Goal: Check status: Check status

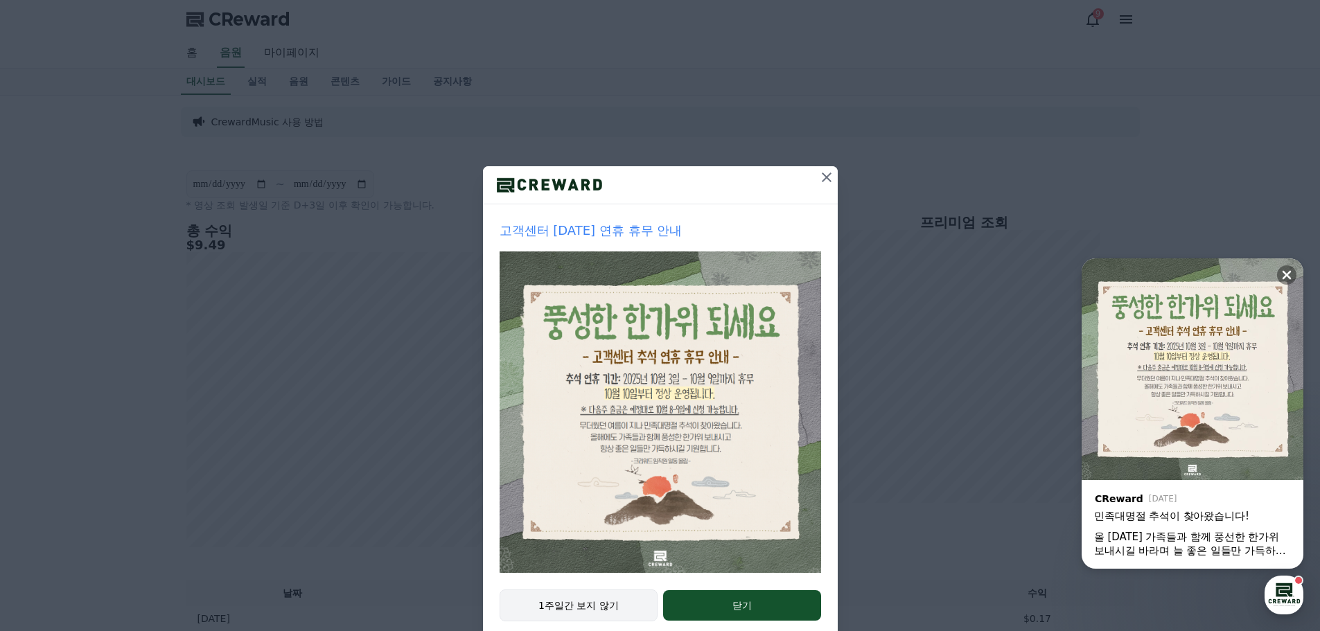
click at [598, 597] on button "1주일간 보지 않기" at bounding box center [579, 606] width 159 height 32
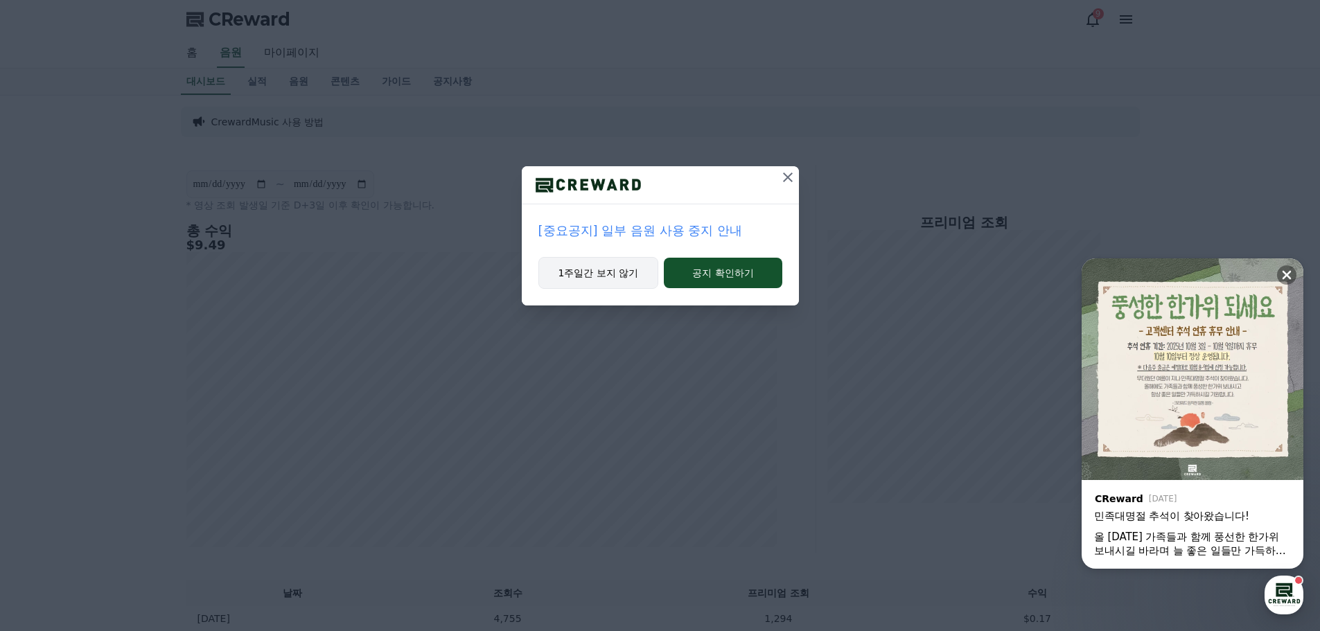
click at [594, 262] on button "1주일간 보지 않기" at bounding box center [598, 273] width 121 height 32
click at [593, 270] on button "1주일간 보지 않기" at bounding box center [598, 273] width 121 height 32
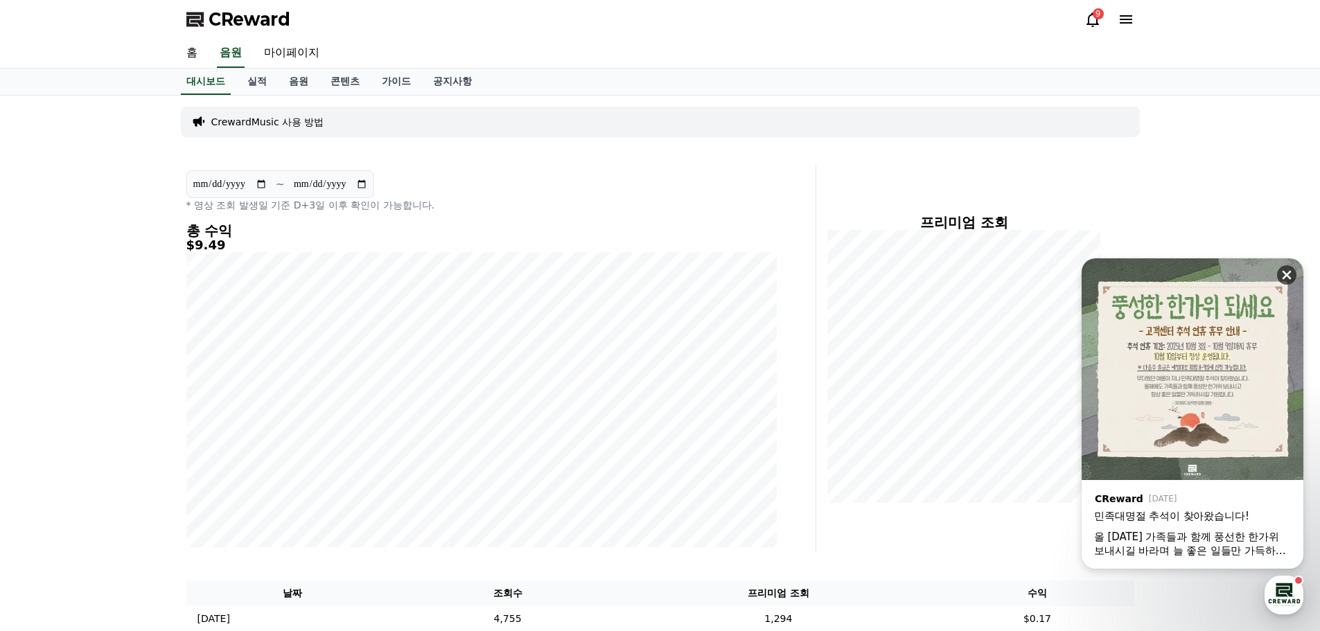
click at [1294, 273] on button at bounding box center [1286, 274] width 19 height 19
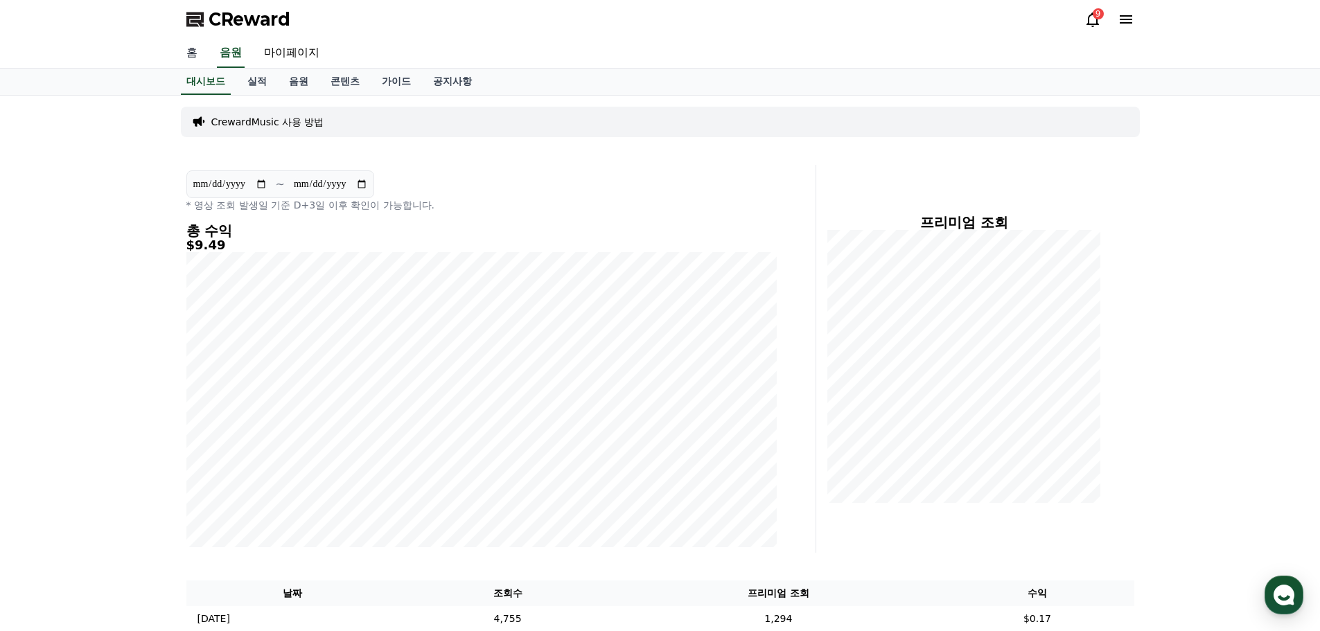
click at [195, 42] on link "홈" at bounding box center [191, 53] width 33 height 29
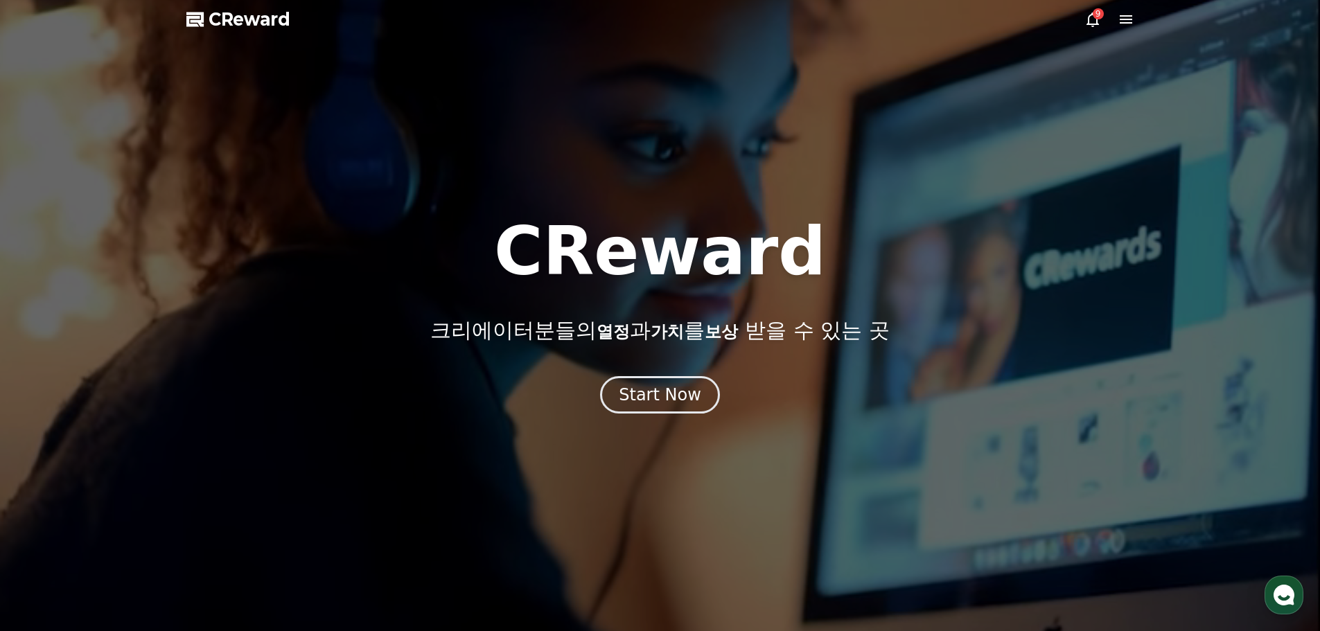
click at [1085, 24] on icon at bounding box center [1092, 19] width 17 height 17
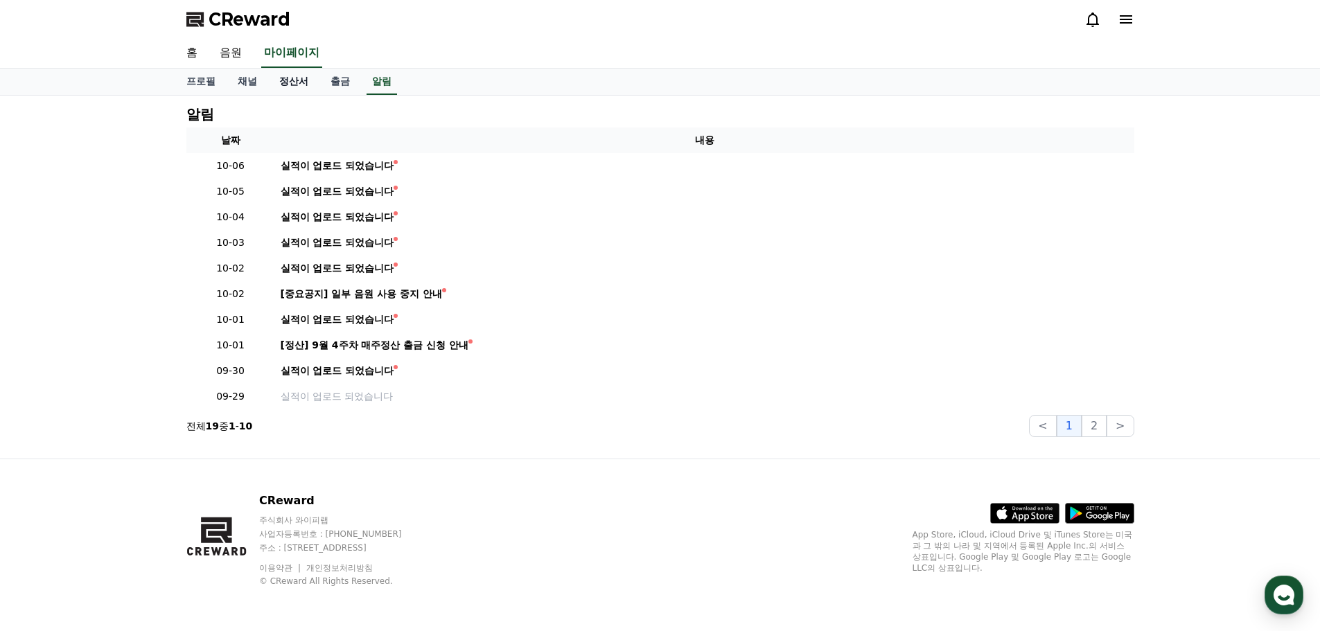
click at [304, 84] on link "정산서" at bounding box center [293, 82] width 51 height 26
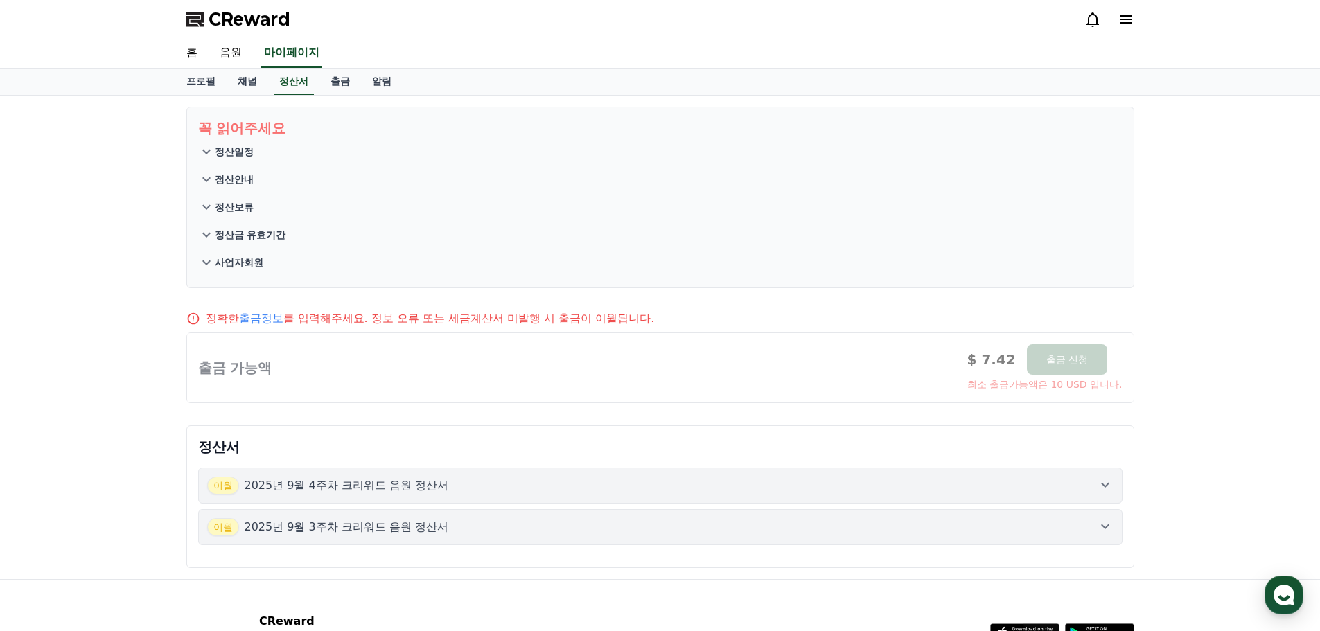
drag, startPoint x: 739, startPoint y: 368, endPoint x: 676, endPoint y: 380, distance: 64.1
click at [656, 379] on div at bounding box center [660, 367] width 946 height 69
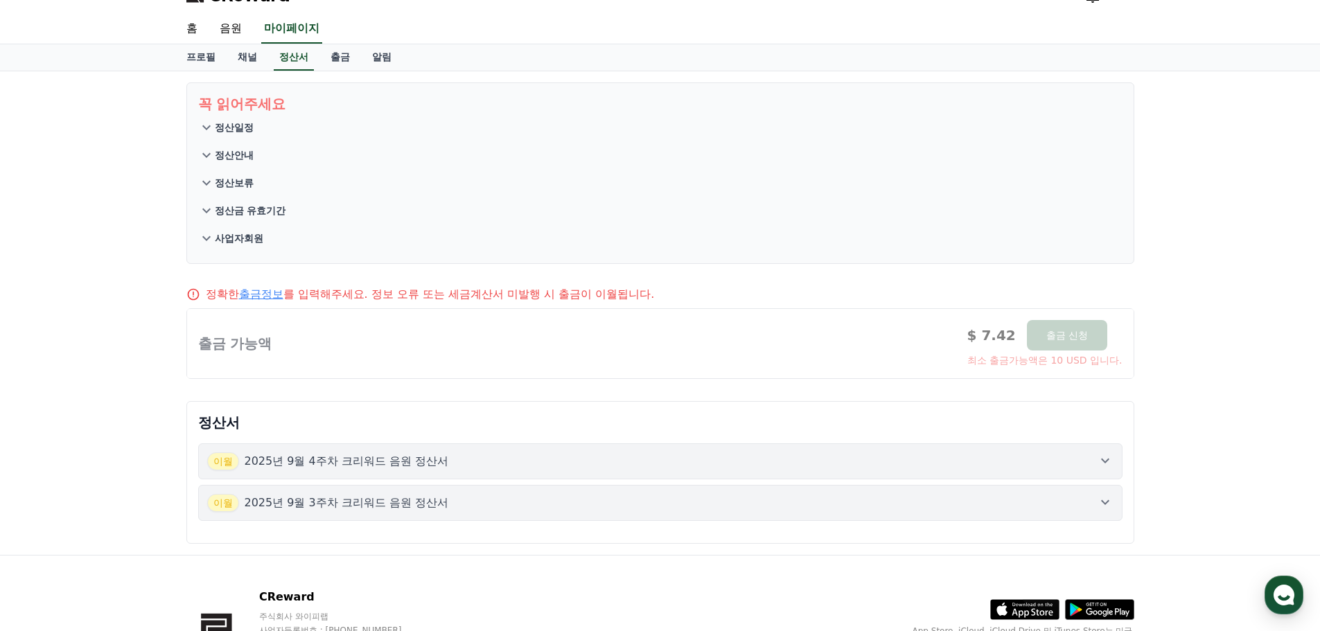
scroll to position [121, 0]
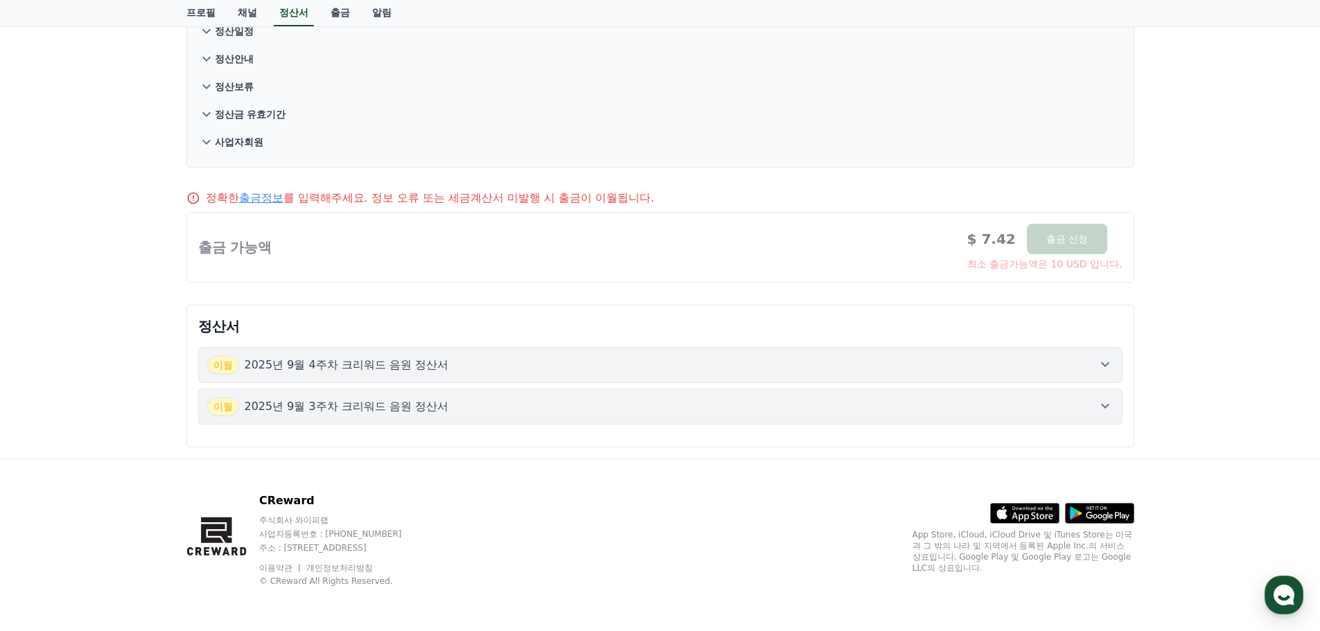
drag, startPoint x: 788, startPoint y: 407, endPoint x: 661, endPoint y: 459, distance: 137.0
click at [655, 465] on div "CReward 주식회사 와이피랩 사업자등록번호 : [PHONE_NUMBER] 주소 : [STREET_ADDRESS] 이용약관 개인정보처리방침 …" at bounding box center [660, 545] width 970 height 172
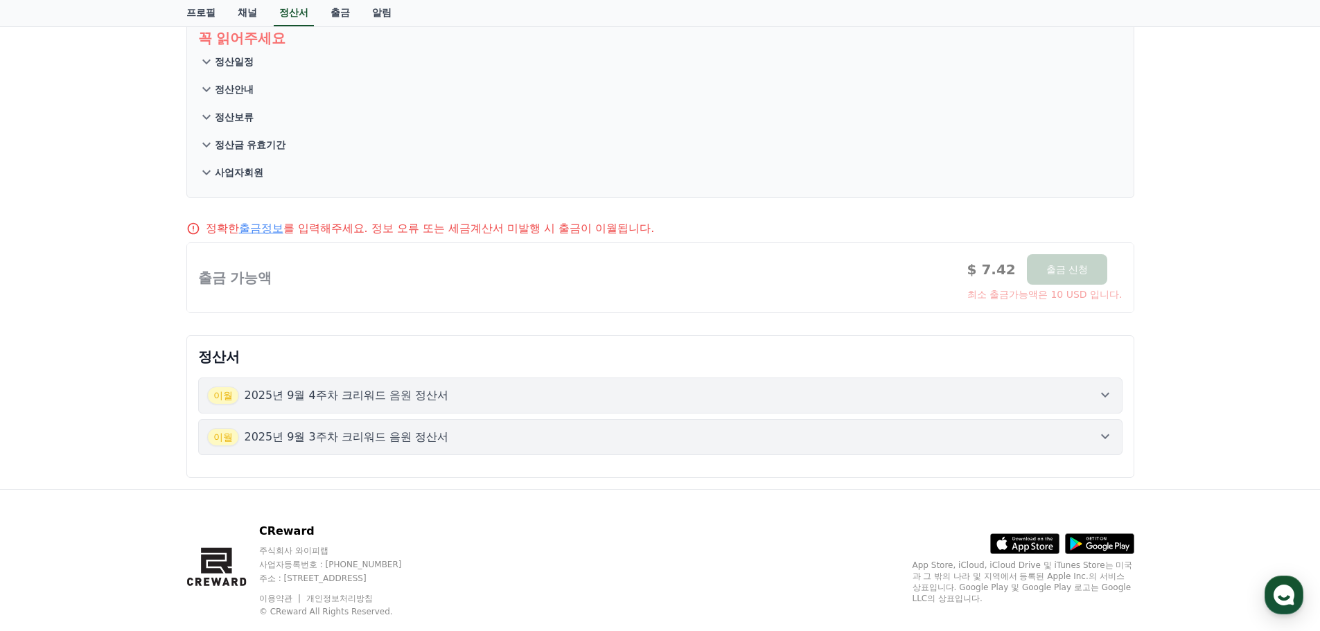
scroll to position [0, 0]
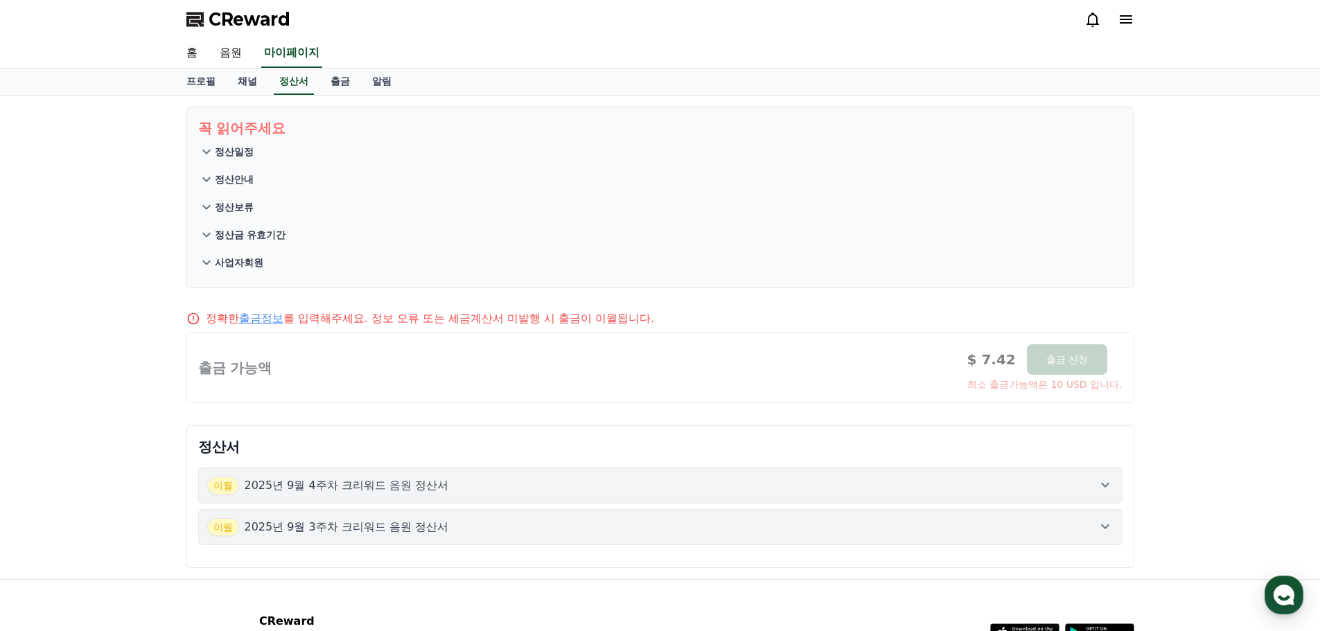
drag, startPoint x: 859, startPoint y: 419, endPoint x: 718, endPoint y: 424, distance: 140.7
click at [718, 424] on div "정산서 [DATE]년 9월 4주차 크리워드 음원 정산서 [DATE]년 9월 3주차 크리워드 음원 정산서" at bounding box center [660, 497] width 959 height 154
click at [937, 475] on button "[DATE]년 9월 4주차 크리워드 음원 정산서" at bounding box center [660, 486] width 924 height 36
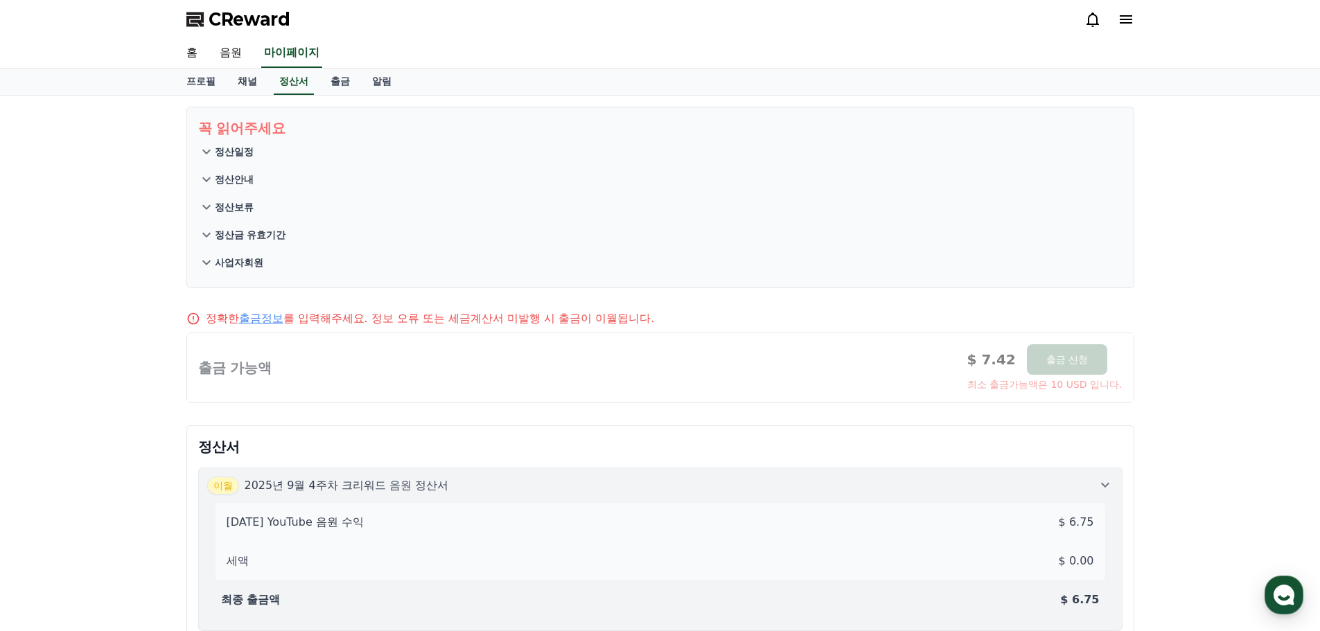
click at [928, 487] on div "[DATE]년 9월 4주차 크리워드 음원 정산서" at bounding box center [660, 486] width 906 height 18
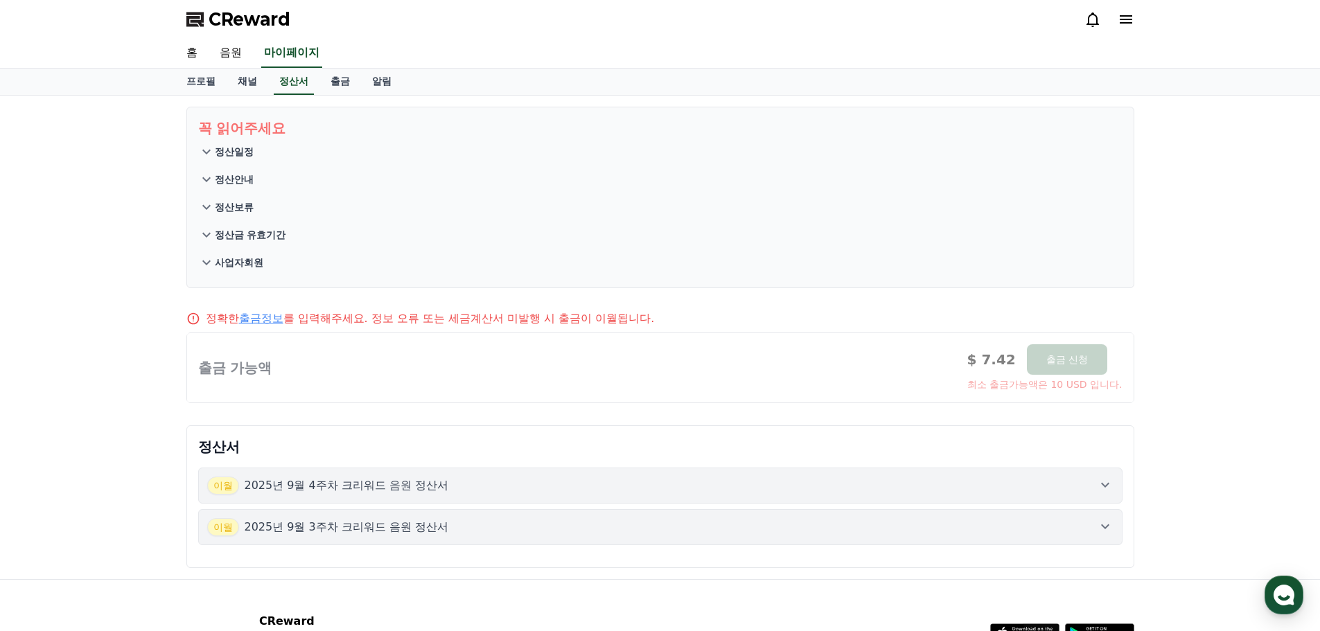
click at [930, 479] on div "[DATE]년 9월 4주차 크리워드 음원 정산서" at bounding box center [660, 486] width 906 height 18
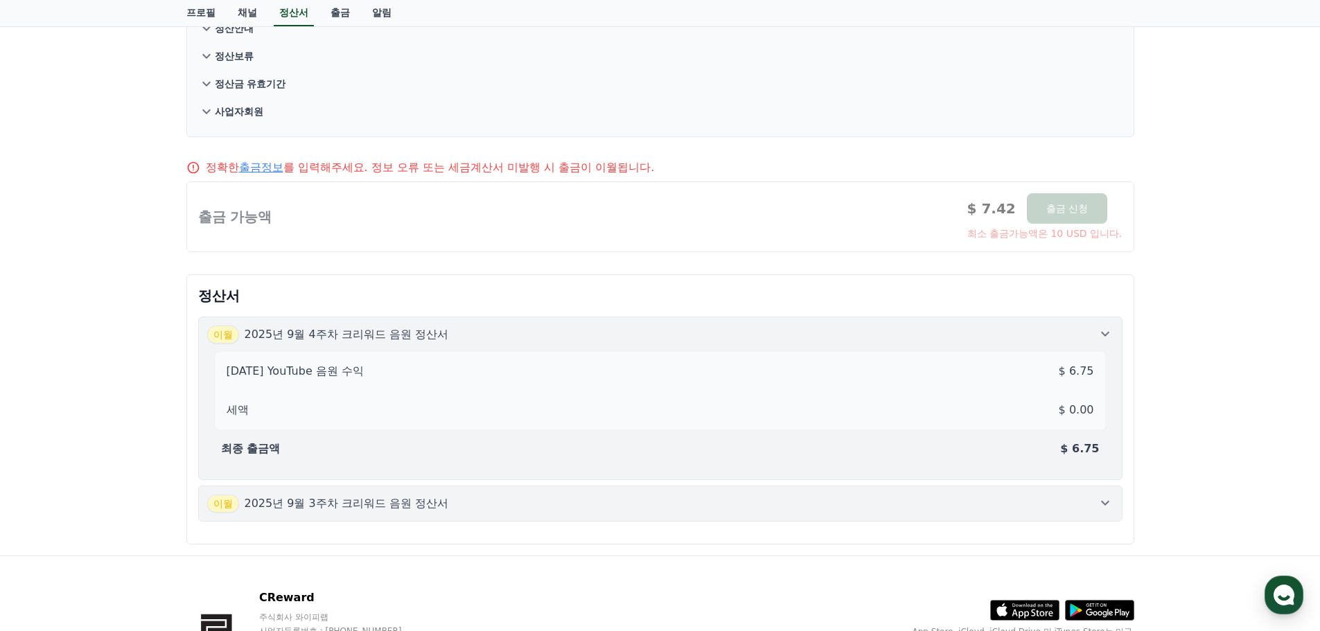
scroll to position [208, 0]
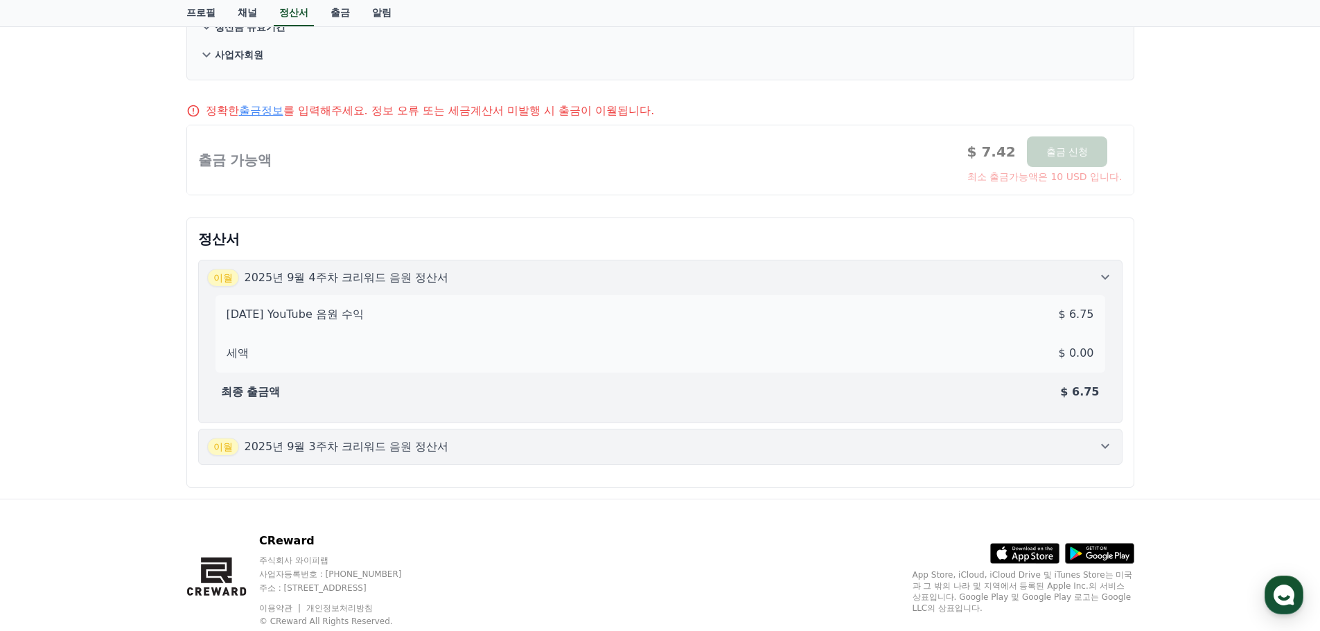
click at [878, 448] on div "[DATE]년 9월 3주차 크리워드 음원 정산서" at bounding box center [660, 447] width 906 height 18
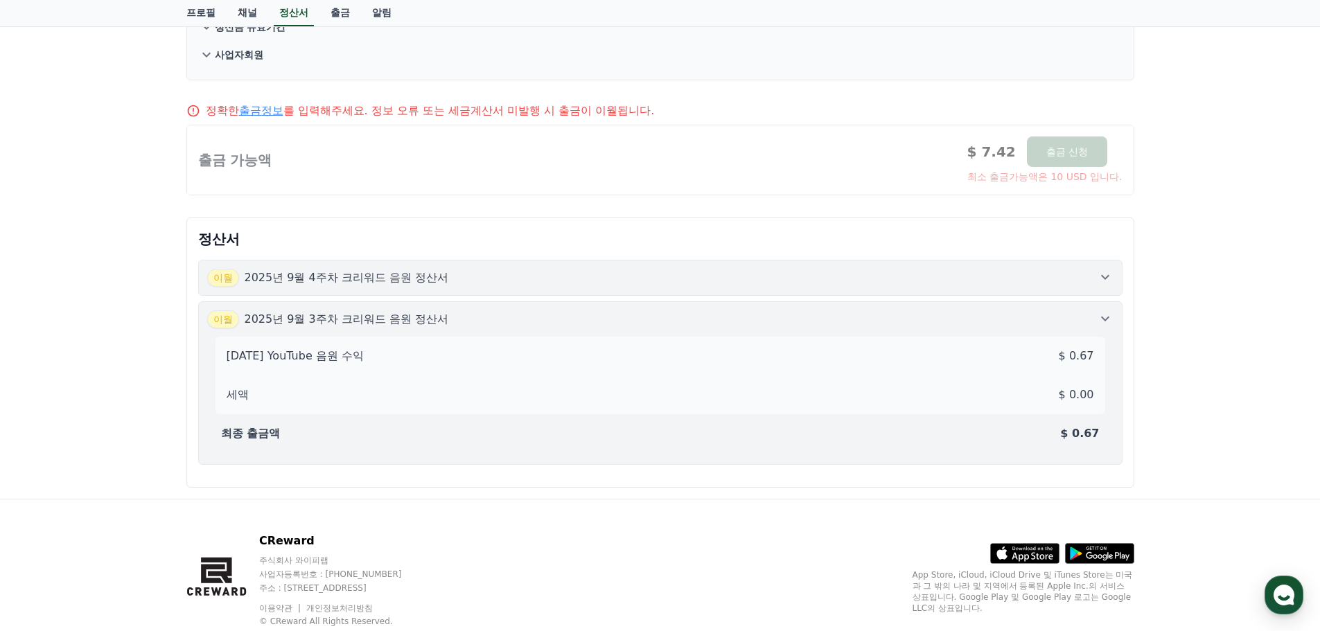
click at [1071, 281] on div "[DATE]년 9월 4주차 크리워드 음원 정산서" at bounding box center [660, 278] width 906 height 18
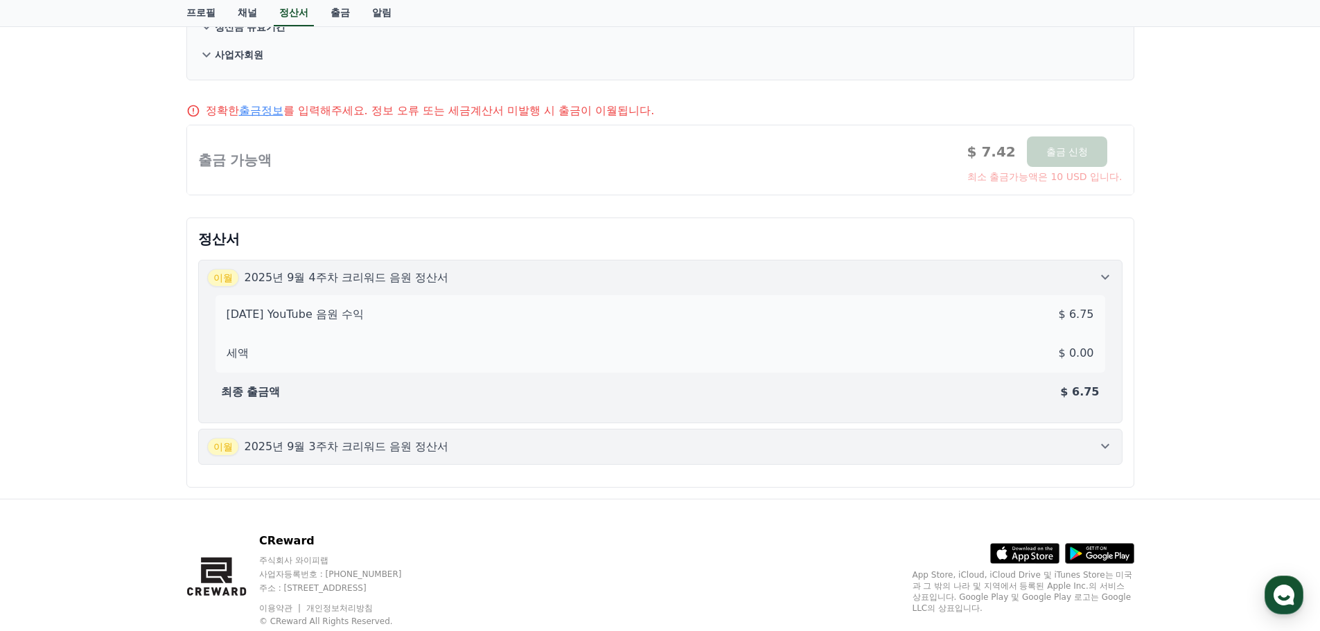
click at [1034, 274] on div "[DATE]년 9월 4주차 크리워드 음원 정산서" at bounding box center [660, 278] width 906 height 18
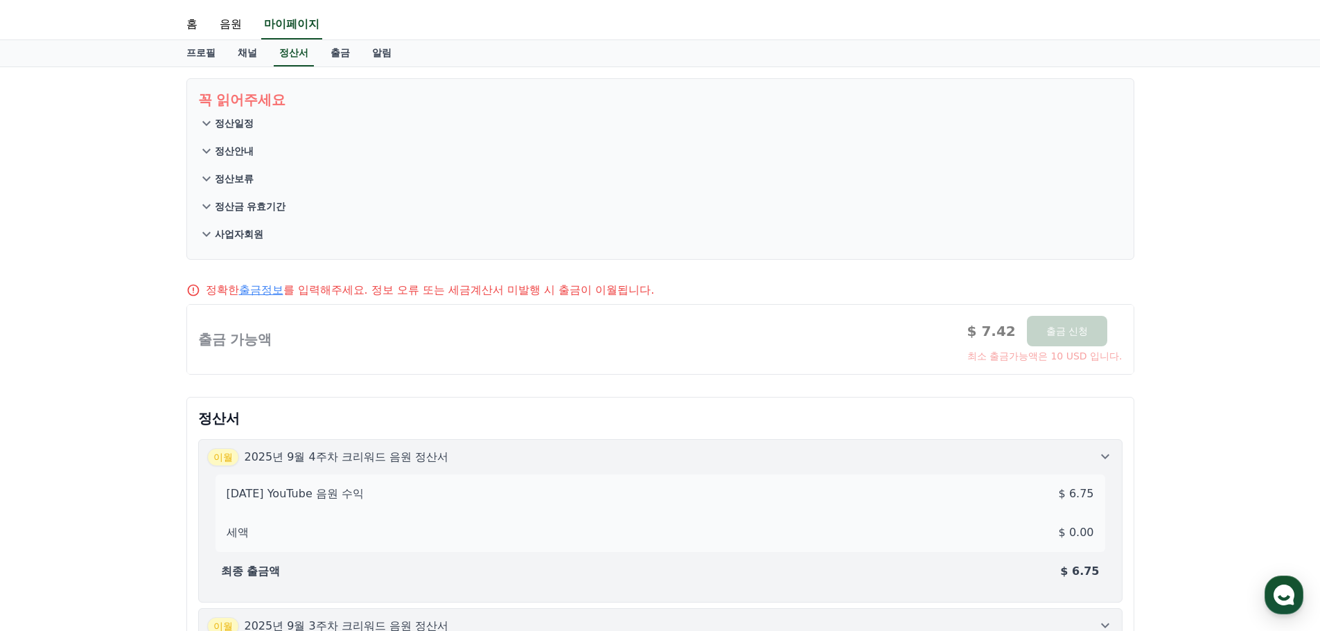
scroll to position [0, 0]
